Goal: Task Accomplishment & Management: Manage account settings

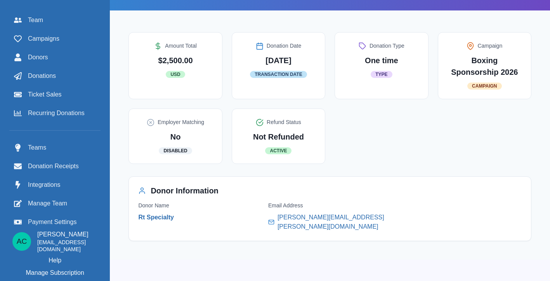
scroll to position [232, 0]
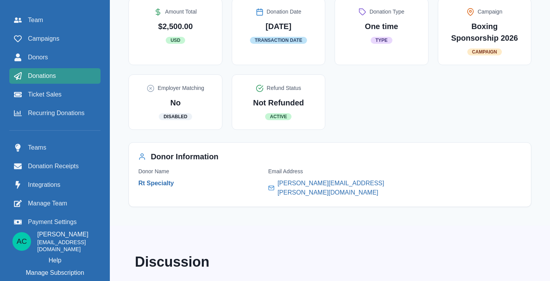
click at [53, 75] on span "Donations" at bounding box center [42, 75] width 28 height 9
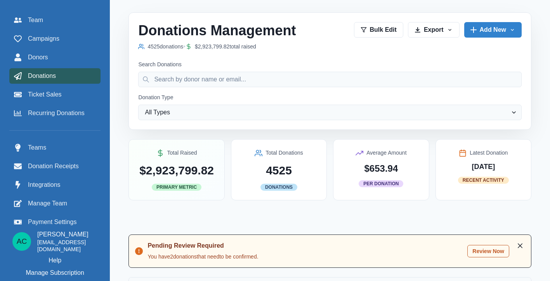
click at [481, 247] on button "Review Now" at bounding box center [488, 251] width 42 height 12
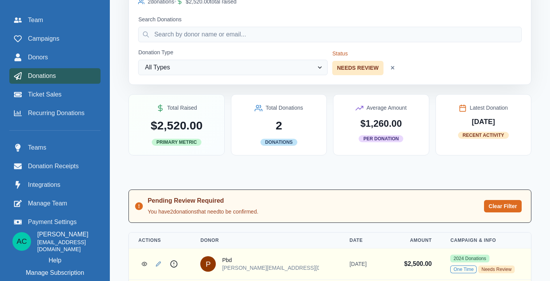
scroll to position [85, 0]
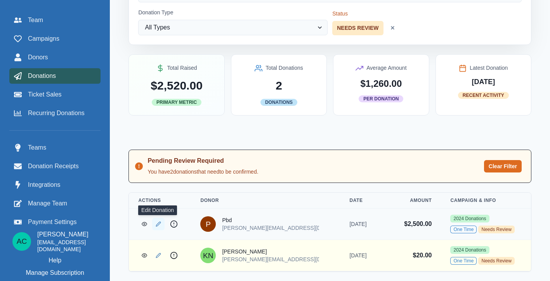
click at [157, 225] on icon "Edit Donation" at bounding box center [158, 223] width 5 height 5
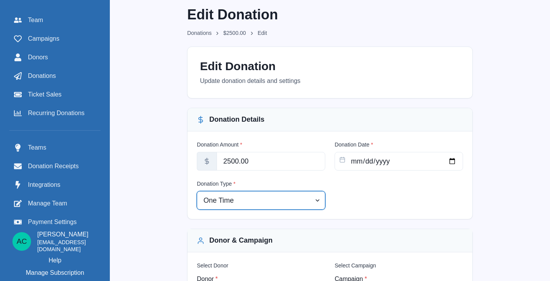
select select "ticket_order"
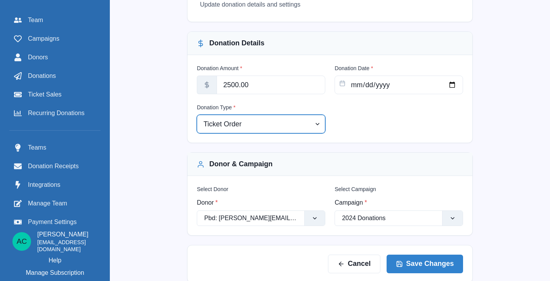
scroll to position [78, 0]
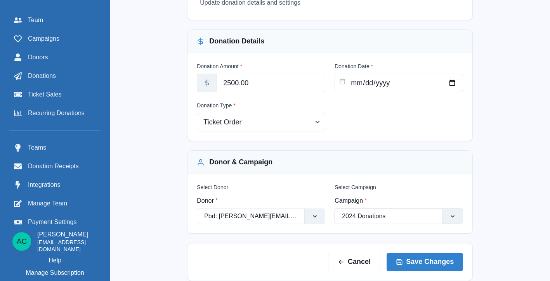
click at [446, 218] on div at bounding box center [452, 216] width 20 height 15
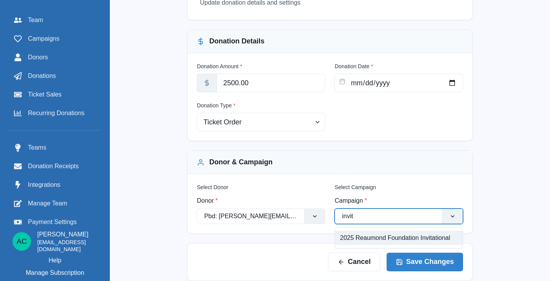
type input "invita"
click at [387, 238] on div "2025 Reaumond Foundation Invitational" at bounding box center [399, 238] width 128 height 14
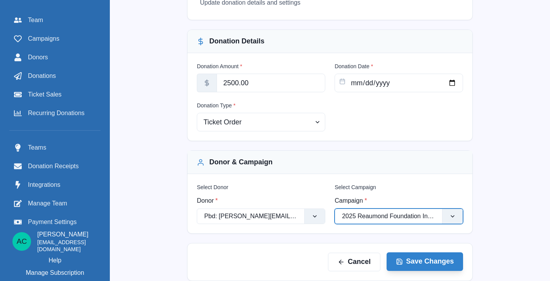
click at [429, 266] on button "Save Changes" at bounding box center [424, 261] width 76 height 19
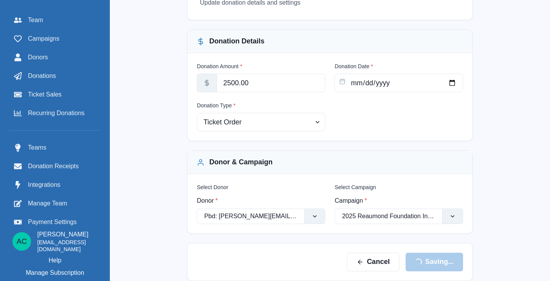
scroll to position [5, 0]
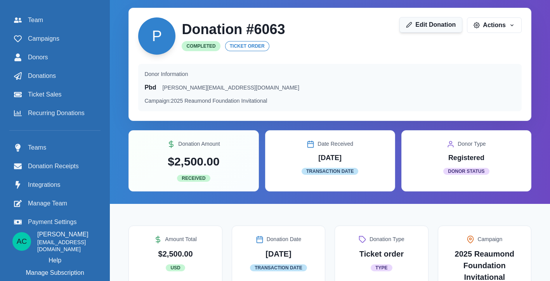
click at [431, 24] on link "Edit Donation" at bounding box center [430, 25] width 63 height 16
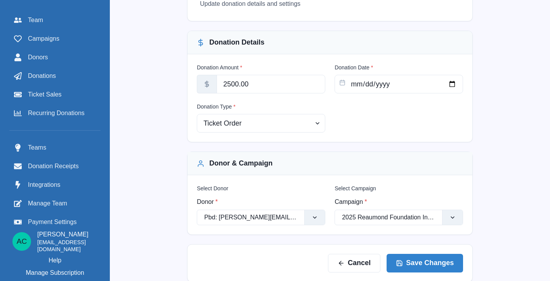
scroll to position [78, 0]
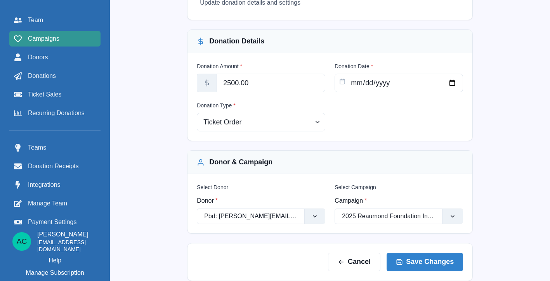
click at [77, 38] on div "Campaigns" at bounding box center [55, 38] width 82 height 9
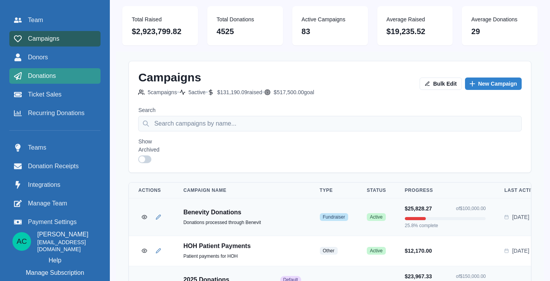
click at [62, 76] on div "Donations" at bounding box center [55, 75] width 82 height 9
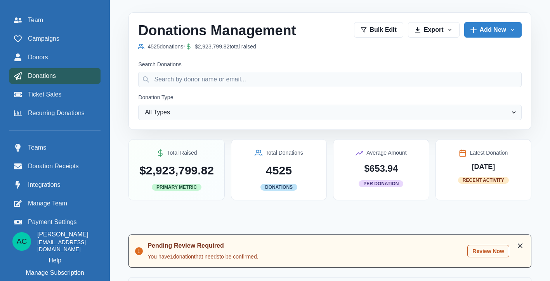
click at [489, 251] on button "Review Now" at bounding box center [488, 251] width 42 height 12
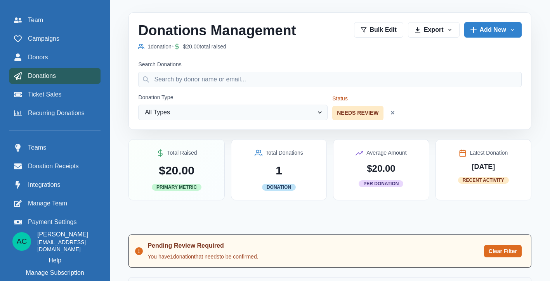
scroll to position [54, 0]
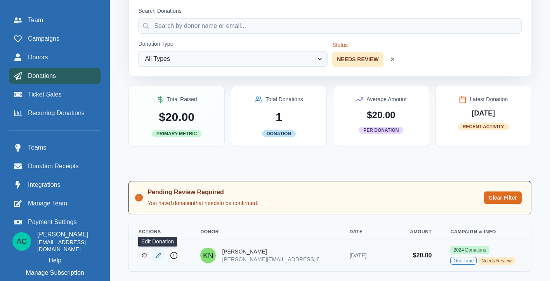
click at [160, 256] on icon "Edit Donation" at bounding box center [158, 255] width 5 height 5
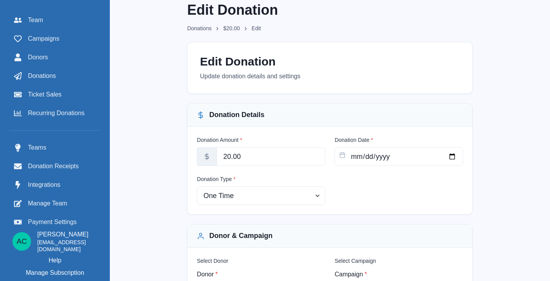
scroll to position [78, 0]
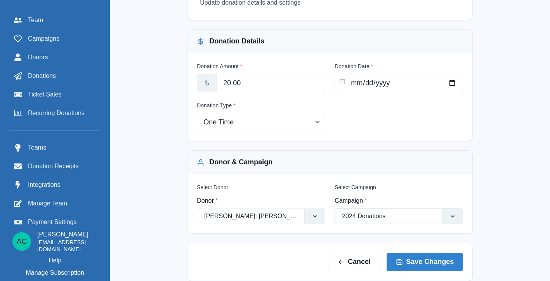
click at [459, 218] on div at bounding box center [452, 216] width 20 height 15
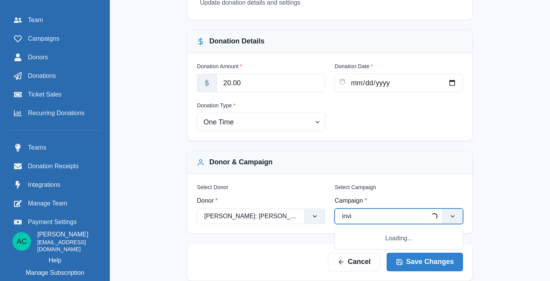
type input "invit"
click at [369, 234] on div "2025 Reaumond Foundation Invitational" at bounding box center [399, 238] width 128 height 14
click at [439, 257] on button "Save Changes" at bounding box center [424, 261] width 76 height 19
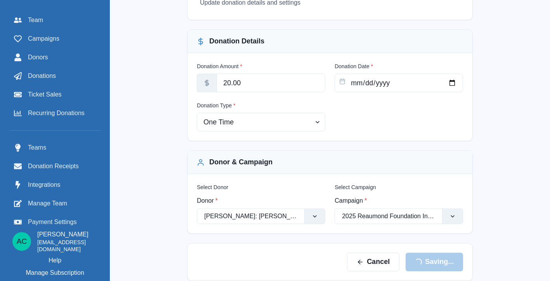
scroll to position [5, 0]
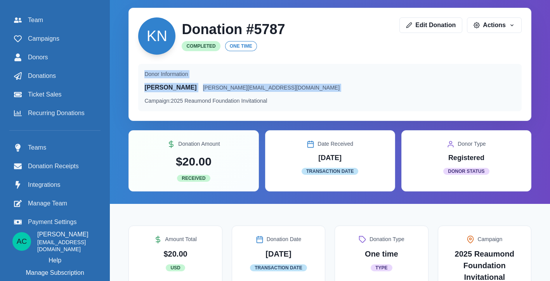
drag, startPoint x: 548, startPoint y: 22, endPoint x: 550, endPoint y: 58, distance: 35.7
click at [550, 58] on html "Menu Team Campaigns Donors Donations Ticket Sales Recurring Donations Teams Don…" at bounding box center [275, 135] width 550 height 281
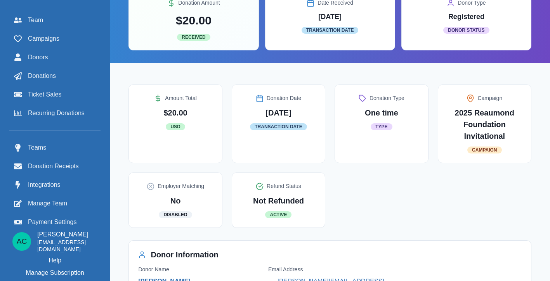
scroll to position [100, 0]
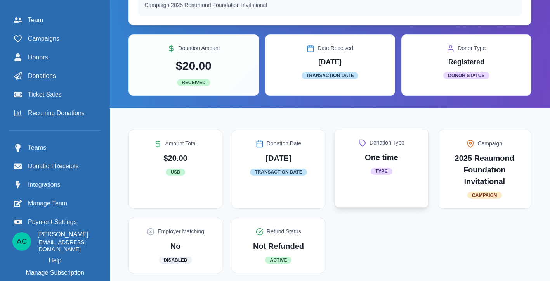
click at [375, 187] on div "Donation Type One time Type" at bounding box center [380, 168] width 93 height 79
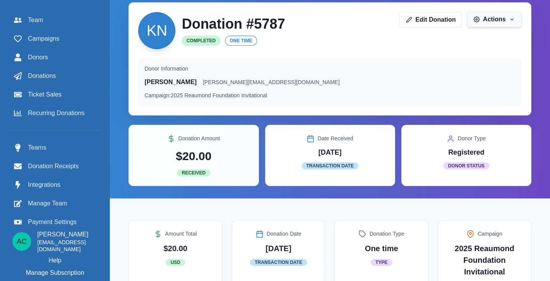
click at [505, 15] on button "Actions" at bounding box center [494, 20] width 55 height 16
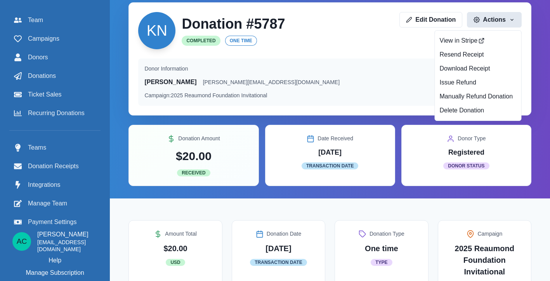
click at [387, 48] on div "KN Donation # 5787 Completed One time Edit Donation Actions View in Stripe Rese…" at bounding box center [329, 30] width 383 height 37
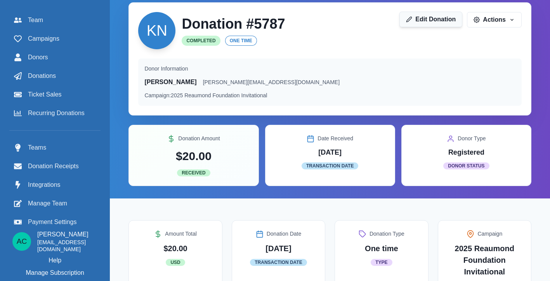
click at [420, 23] on link "Edit Donation" at bounding box center [430, 20] width 63 height 16
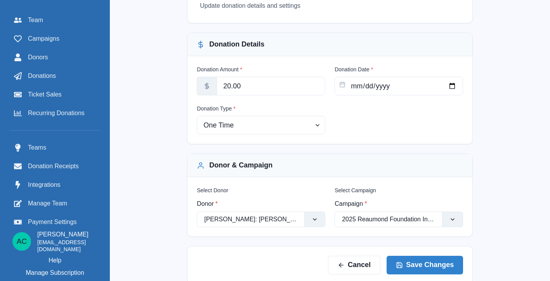
scroll to position [78, 0]
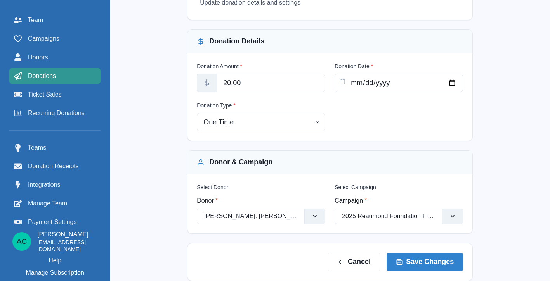
click at [69, 76] on div "Donations" at bounding box center [55, 75] width 82 height 9
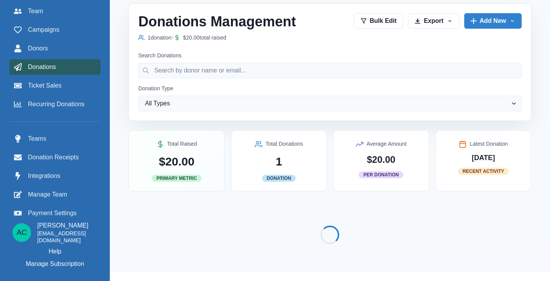
scroll to position [5, 0]
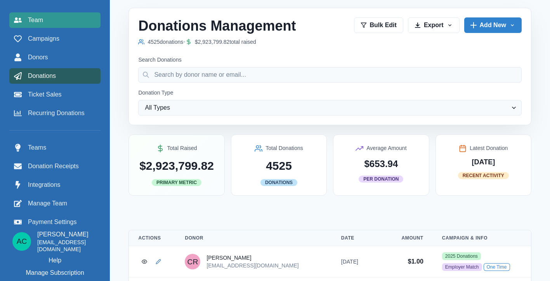
click at [59, 16] on div "Team" at bounding box center [55, 20] width 82 height 9
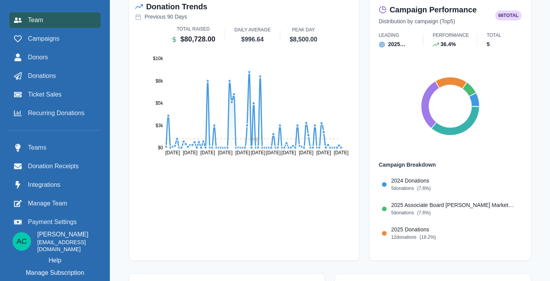
scroll to position [159, 0]
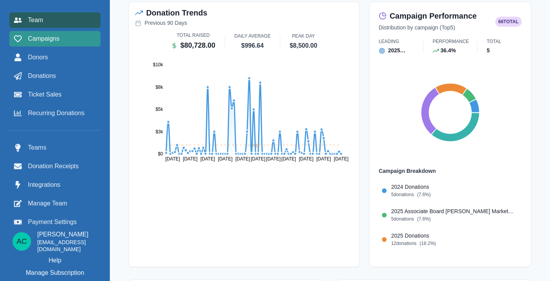
click at [79, 36] on div "Campaigns" at bounding box center [55, 38] width 82 height 9
